Goal: Check status

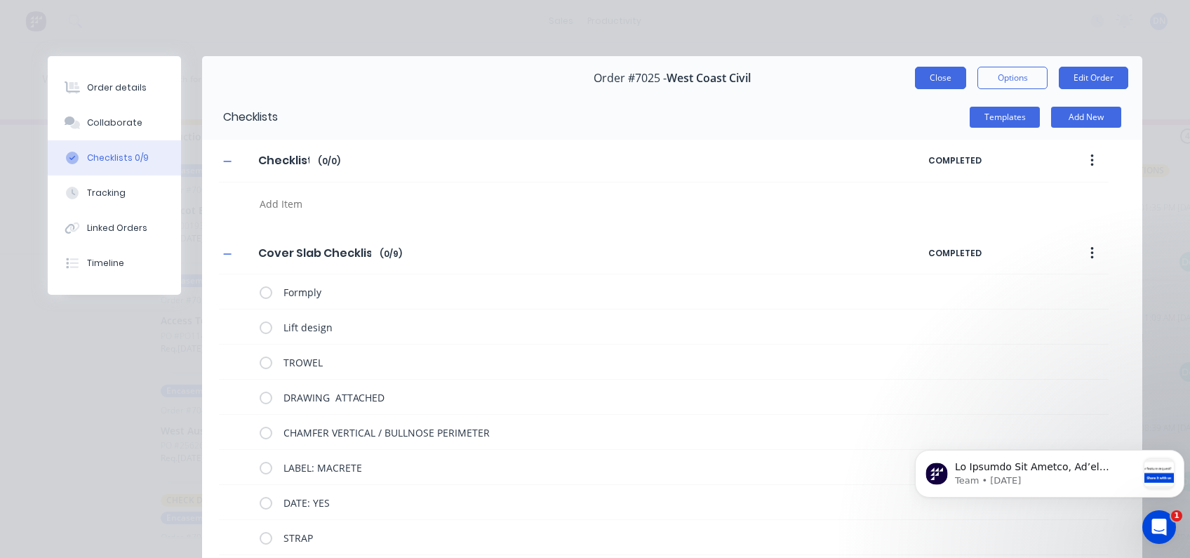
scroll to position [208, 0]
click at [943, 88] on button "Close" at bounding box center [940, 78] width 51 height 22
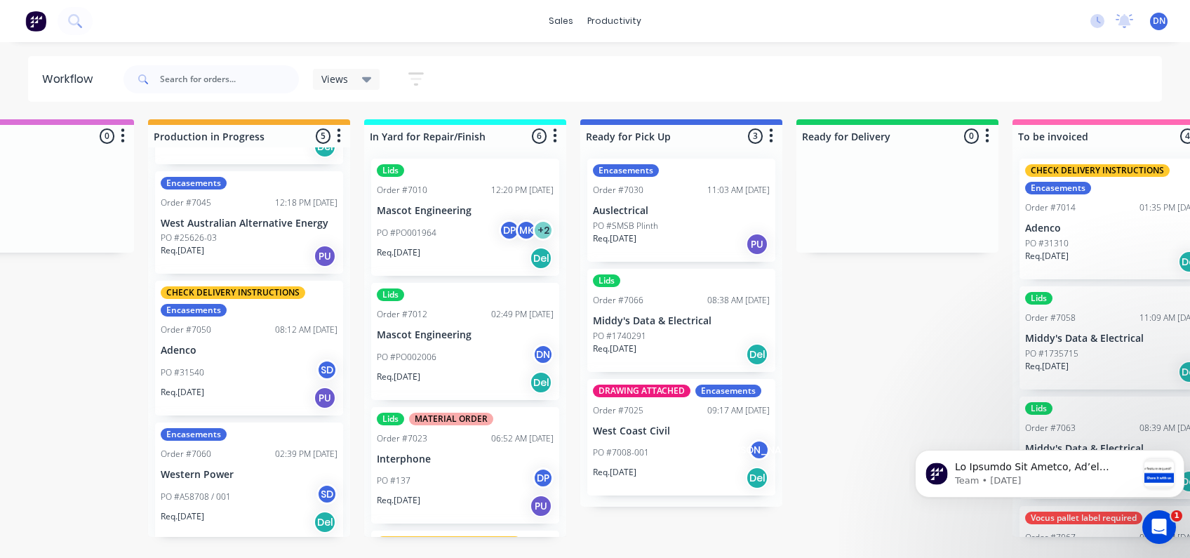
click at [448, 234] on div "PO #PO001964 DP MK + 2" at bounding box center [465, 233] width 177 height 27
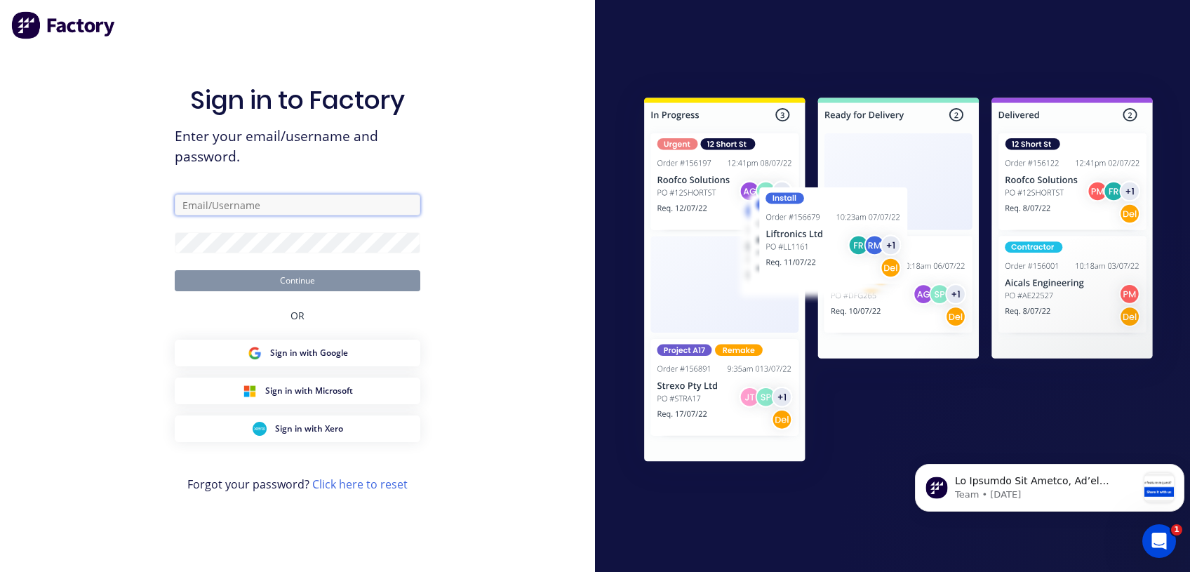
type input "[EMAIL_ADDRESS][DOMAIN_NAME]"
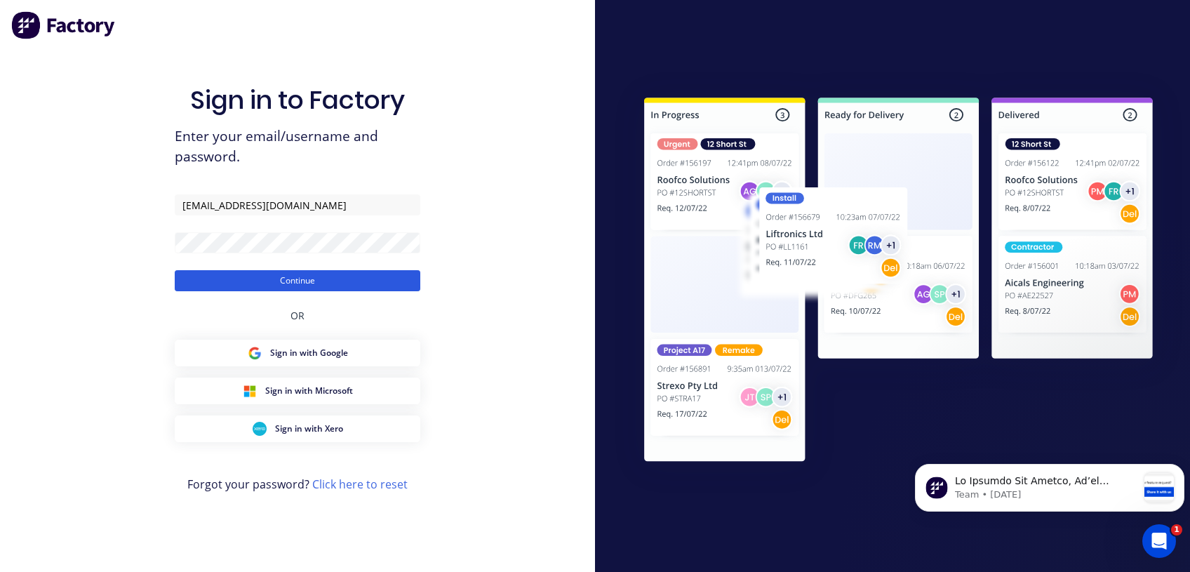
click at [280, 286] on button "Continue" at bounding box center [298, 280] width 246 height 21
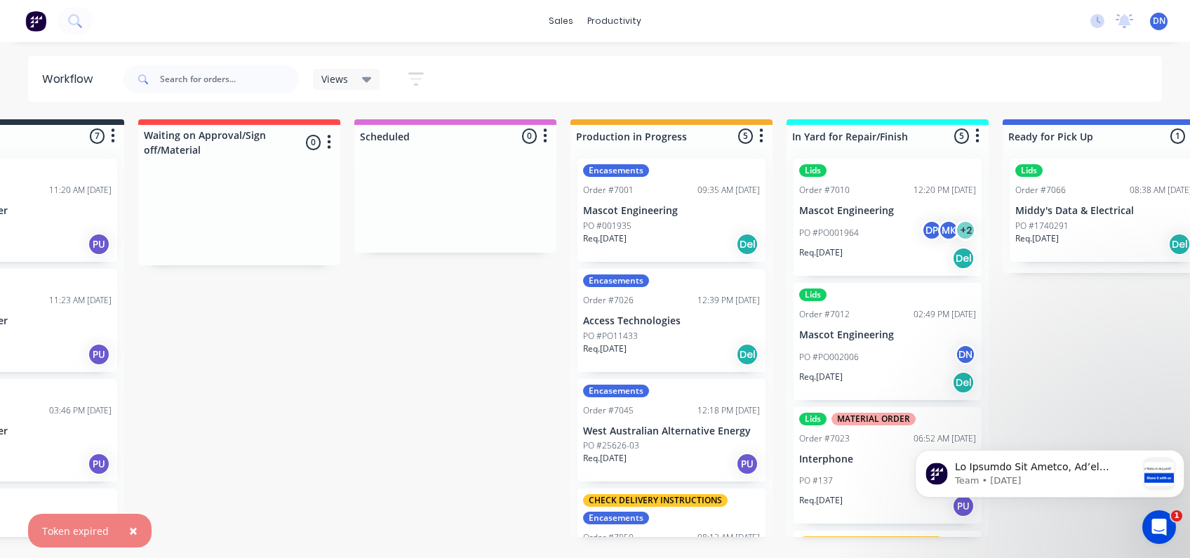
scroll to position [0, 109]
click at [663, 345] on div "Req. [DATE] Del" at bounding box center [671, 355] width 177 height 24
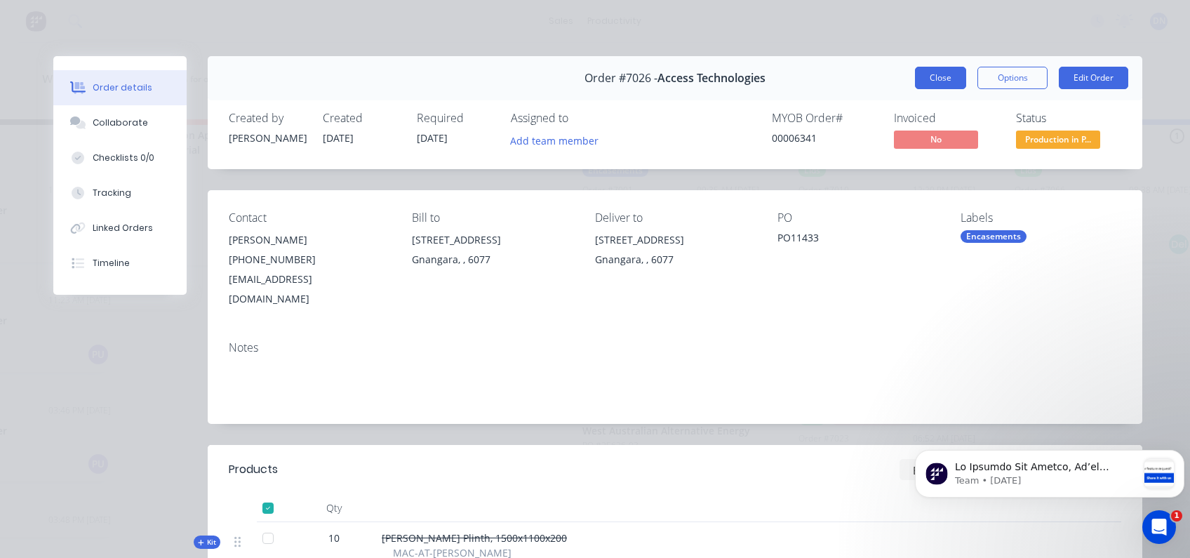
click at [930, 74] on button "Close" at bounding box center [940, 78] width 51 height 22
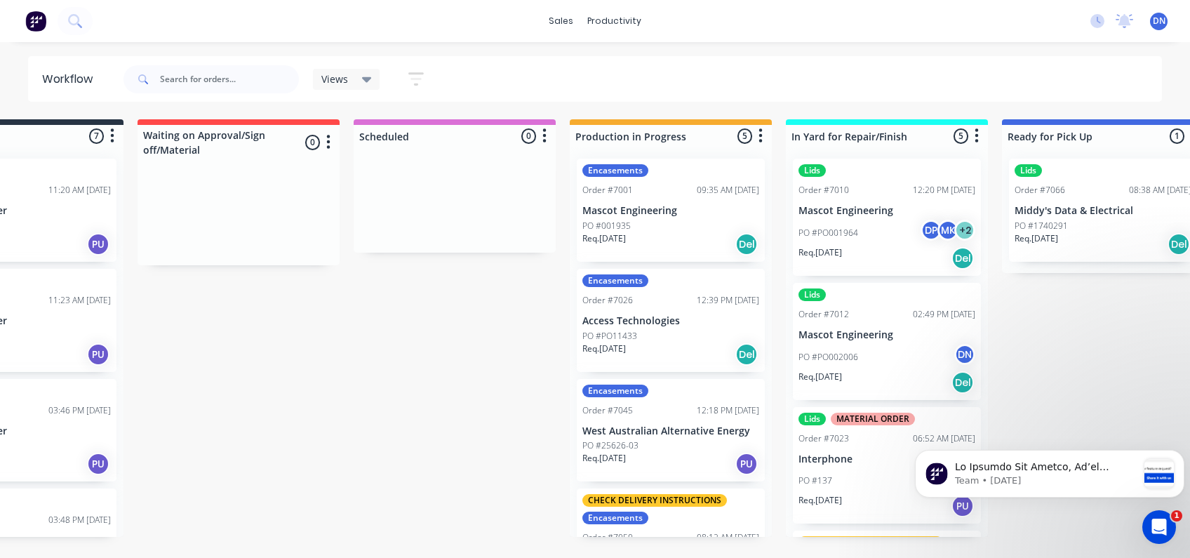
click at [663, 205] on p "Mascot Engineering" at bounding box center [671, 211] width 177 height 12
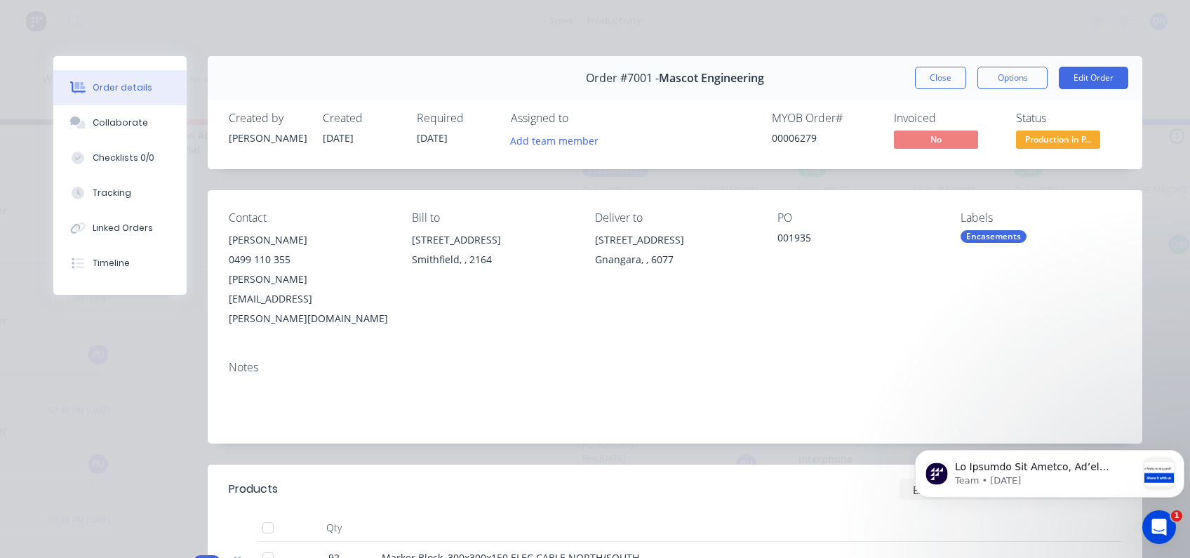
scroll to position [0, 0]
click at [938, 79] on button "Close" at bounding box center [940, 78] width 51 height 22
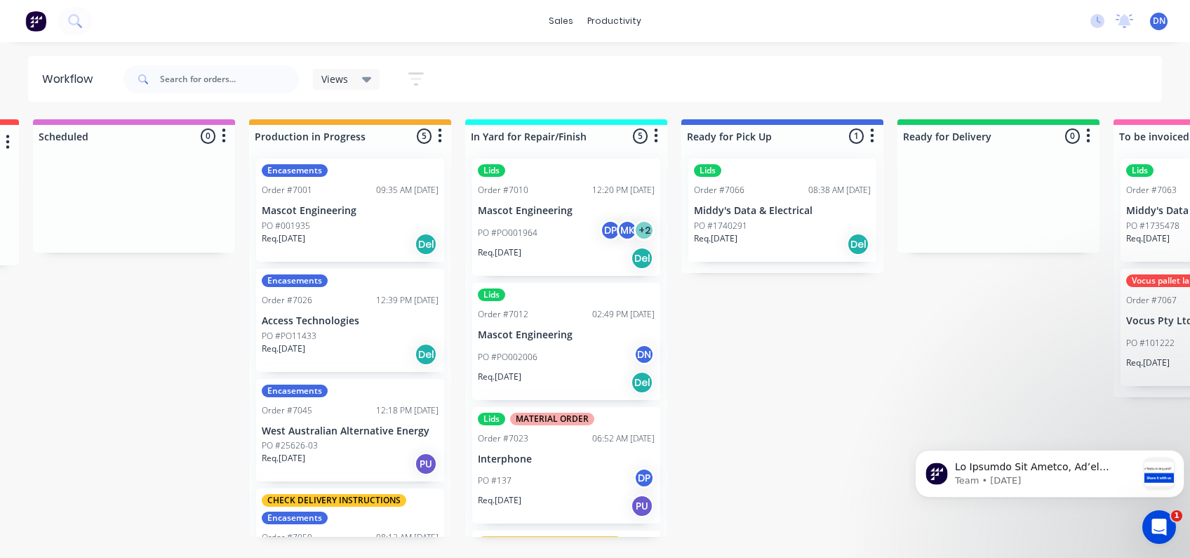
scroll to position [0, 433]
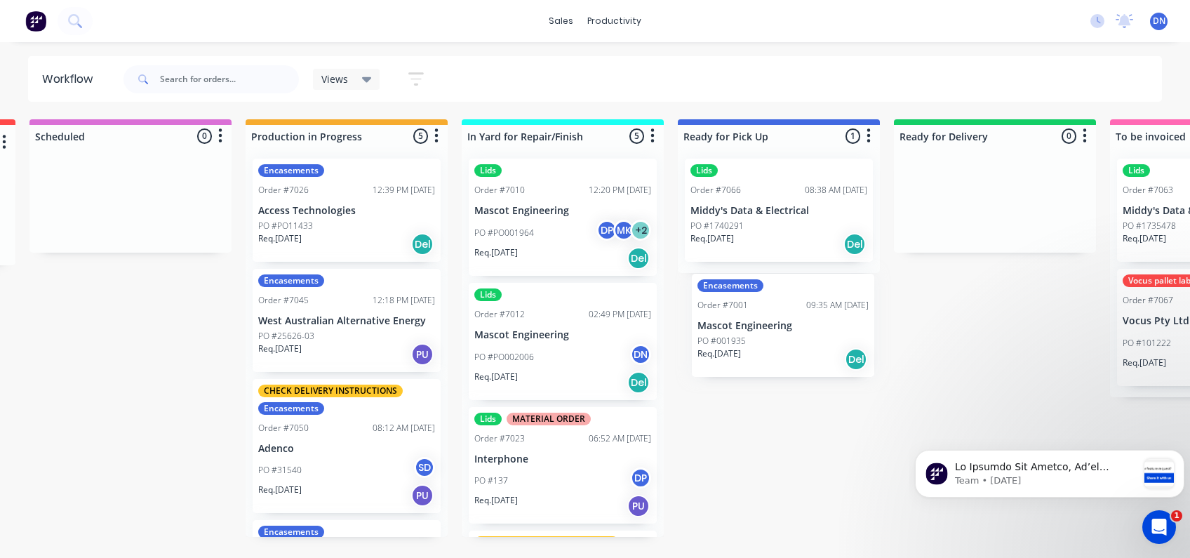
drag, startPoint x: 350, startPoint y: 162, endPoint x: 794, endPoint y: 277, distance: 459.0
click at [794, 277] on div "Submitted 7 Sort By Created date Required date Order number Customer name Most …" at bounding box center [930, 328] width 2748 height 418
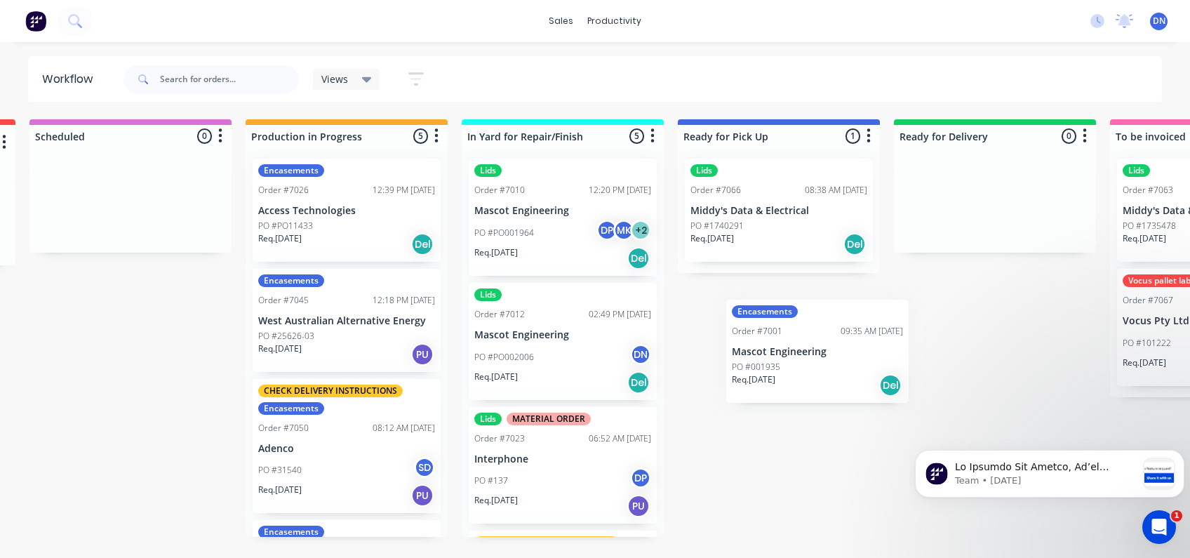
drag, startPoint x: 337, startPoint y: 185, endPoint x: 815, endPoint y: 326, distance: 498.4
click at [815, 326] on div "Submitted 7 Sort By Created date Required date Order number Customer name Most …" at bounding box center [930, 328] width 2748 height 418
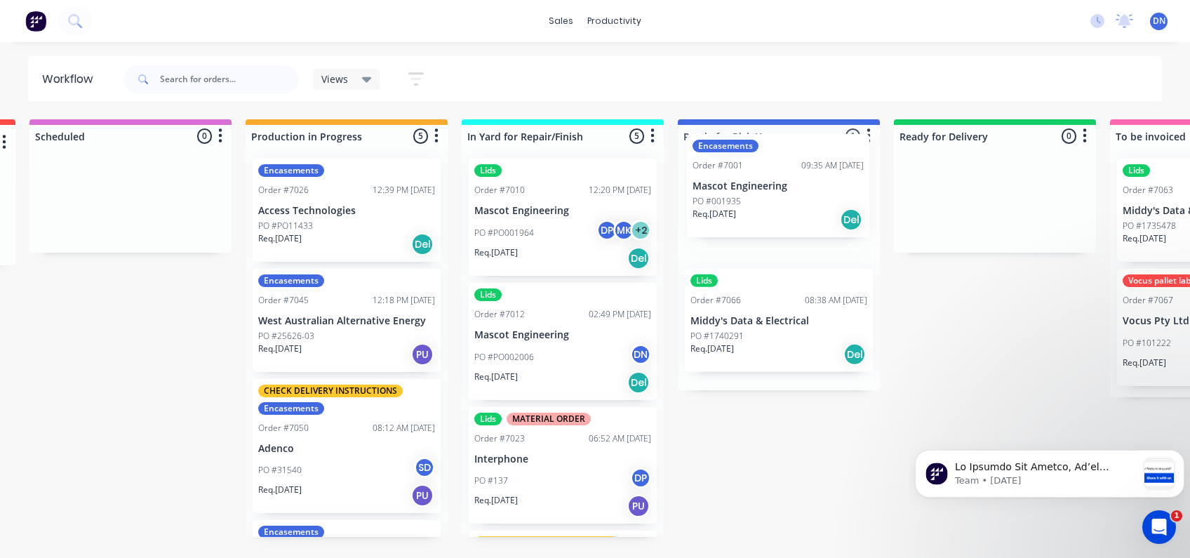
drag, startPoint x: 362, startPoint y: 171, endPoint x: 802, endPoint y: 147, distance: 440.7
click at [802, 147] on div "Submitted 7 Sort By Created date Required date Order number Customer name Most …" at bounding box center [930, 328] width 2748 height 418
